Goal: Task Accomplishment & Management: Use online tool/utility

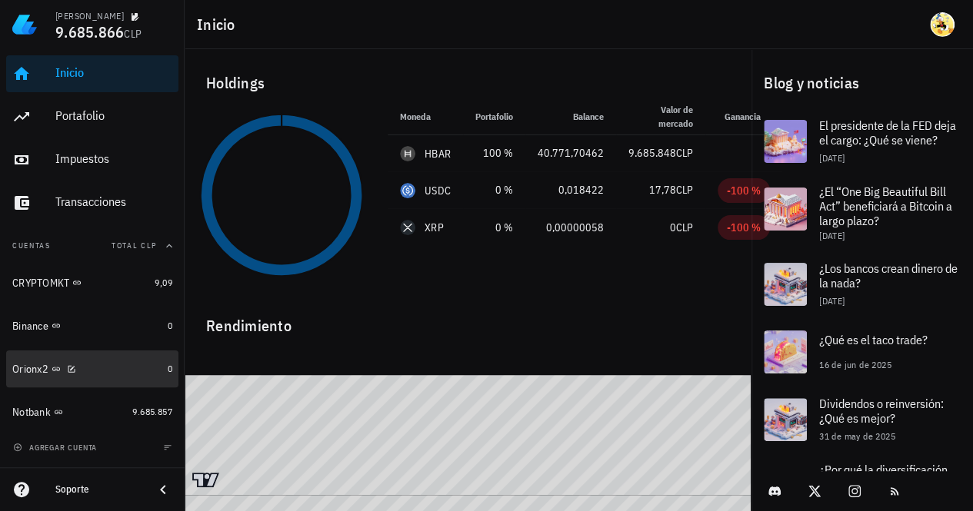
click at [115, 368] on div "Orionx2" at bounding box center [86, 369] width 149 height 15
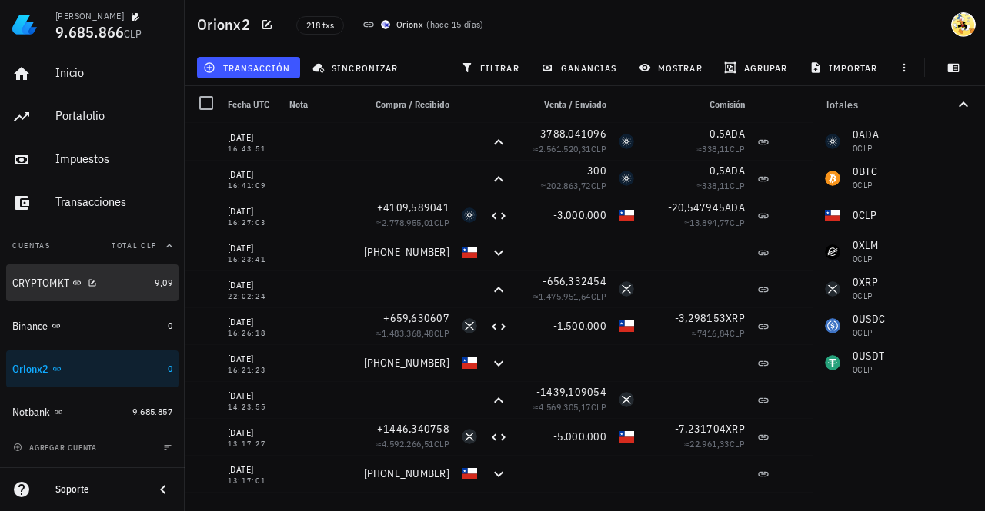
click at [121, 287] on div "CRYPTOMKT" at bounding box center [80, 283] width 136 height 15
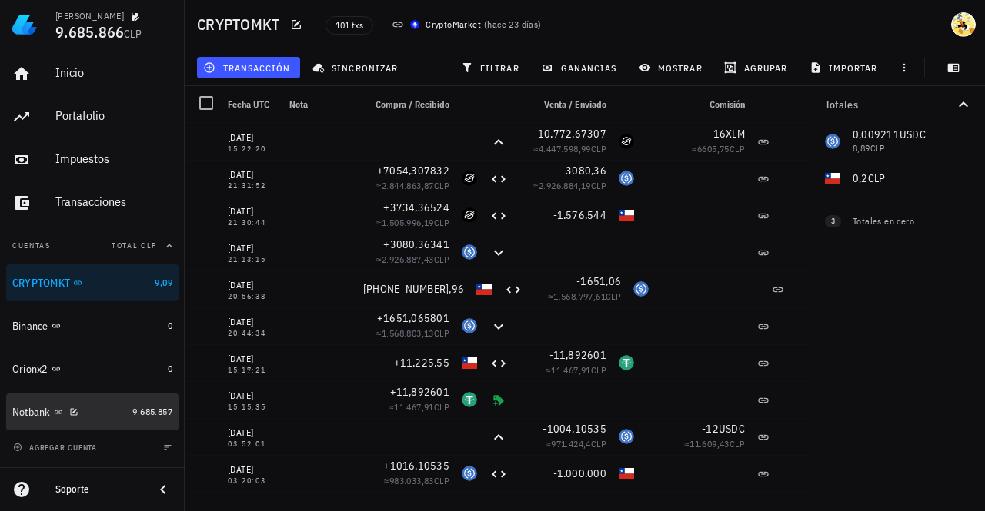
click at [108, 412] on div "Notbank" at bounding box center [69, 412] width 114 height 15
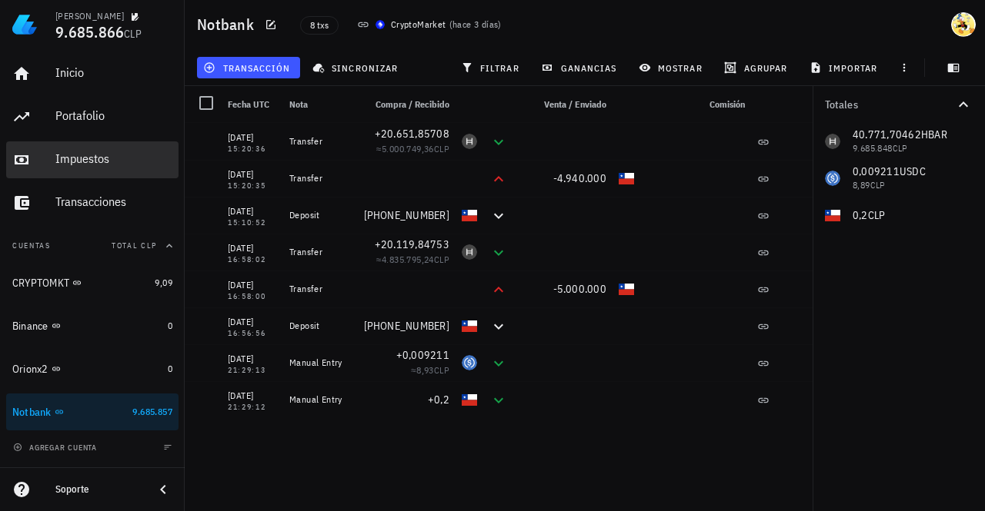
click at [109, 165] on div "Impuestos" at bounding box center [113, 159] width 117 height 15
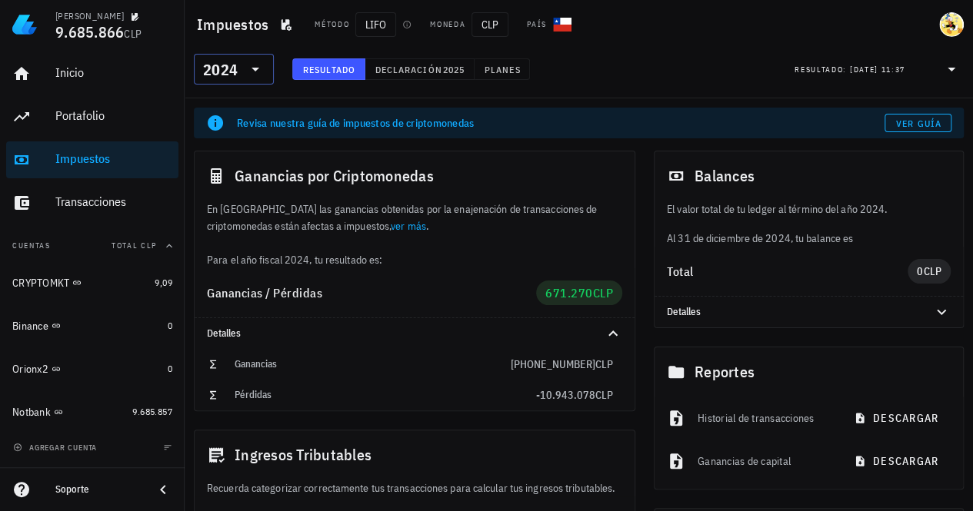
click at [234, 65] on div "2024" at bounding box center [220, 69] width 35 height 15
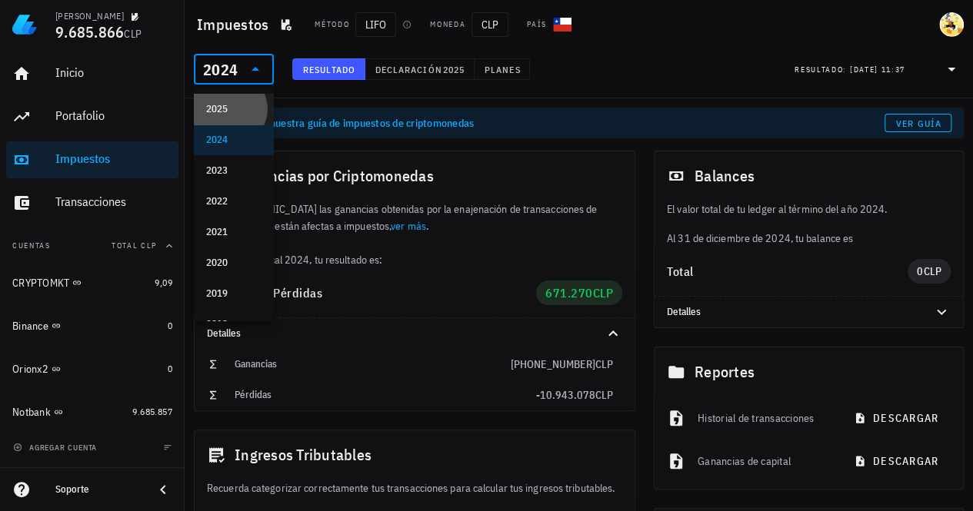
click at [223, 107] on div "2025" at bounding box center [233, 109] width 55 height 12
